Goal: Find specific page/section: Find specific page/section

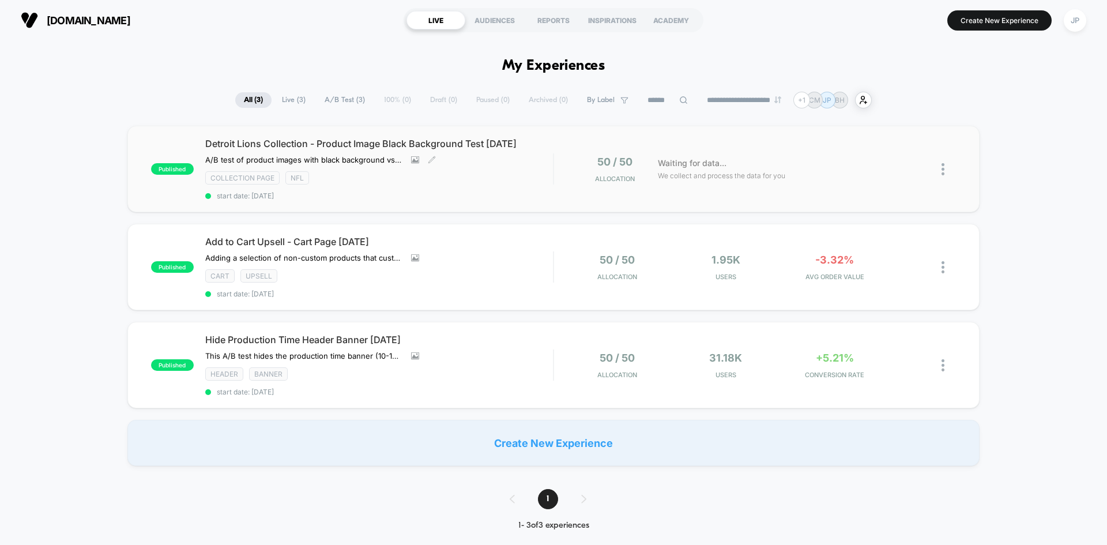
click at [503, 179] on div "Collection Page NFL" at bounding box center [379, 177] width 348 height 13
